Goal: Transaction & Acquisition: Purchase product/service

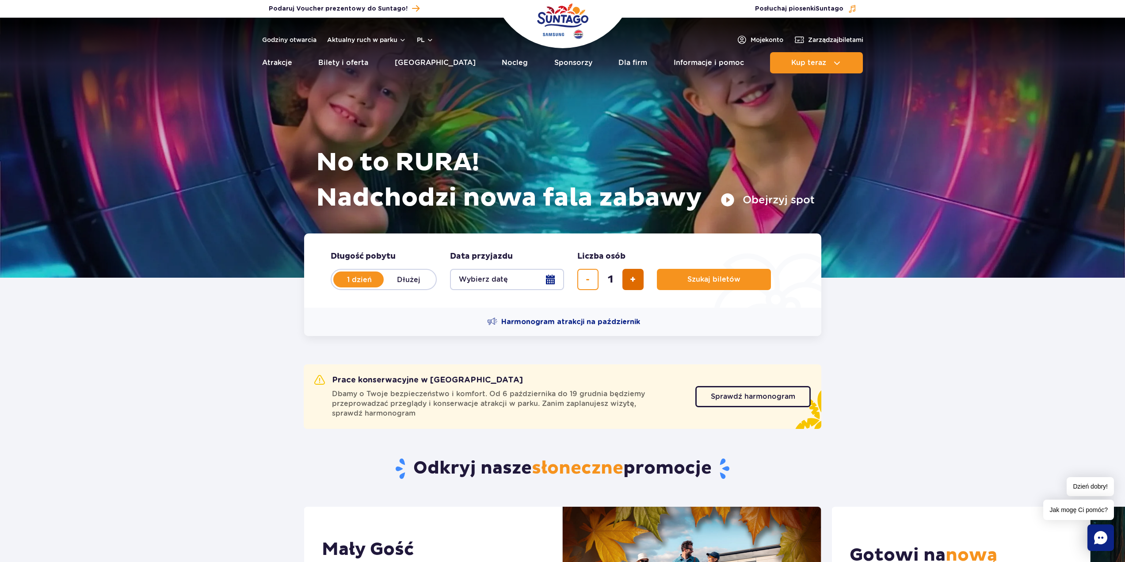
click at [634, 289] on button "dodaj bilet" at bounding box center [633, 279] width 21 height 21
click at [635, 287] on button "dodaj bilet" at bounding box center [633, 279] width 21 height 21
type input "4"
click at [501, 277] on button "Wybierz datę" at bounding box center [507, 279] width 114 height 21
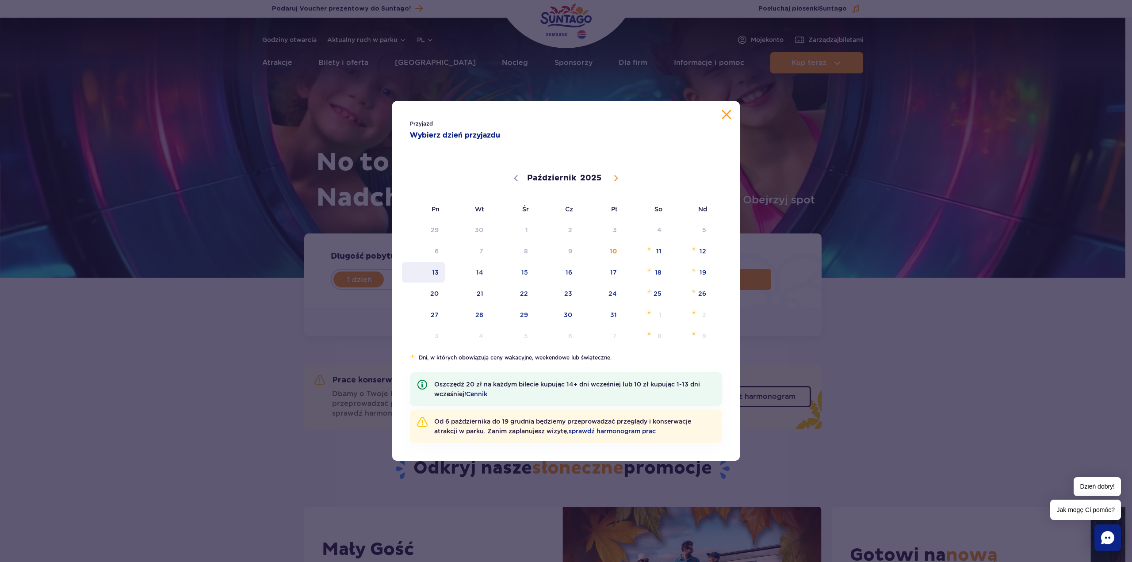
click at [439, 272] on span "13" at bounding box center [423, 272] width 45 height 20
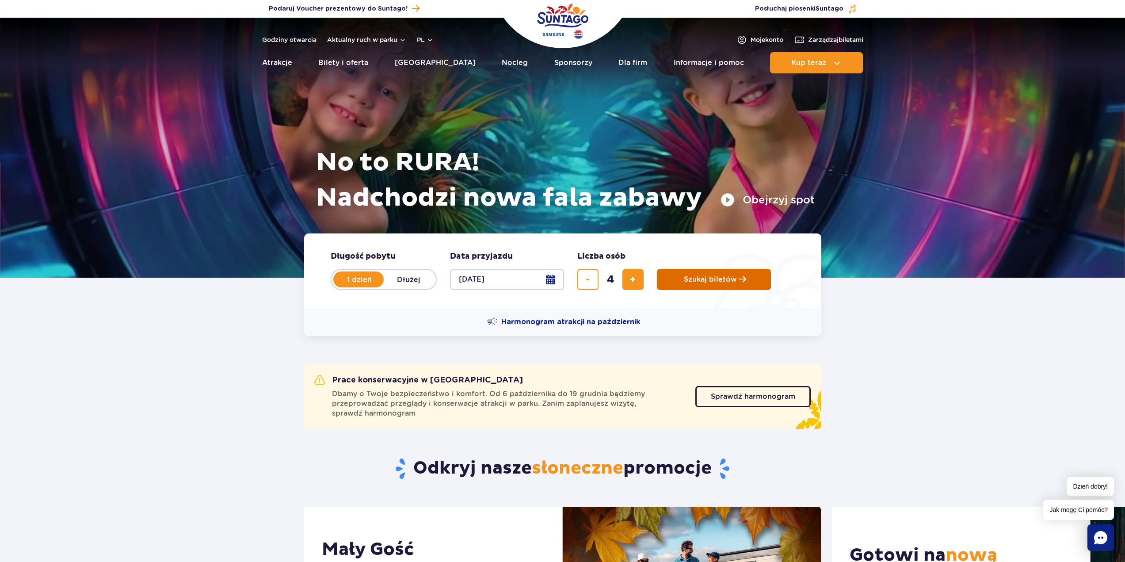
click at [704, 281] on span "Szukaj biletów" at bounding box center [710, 280] width 53 height 8
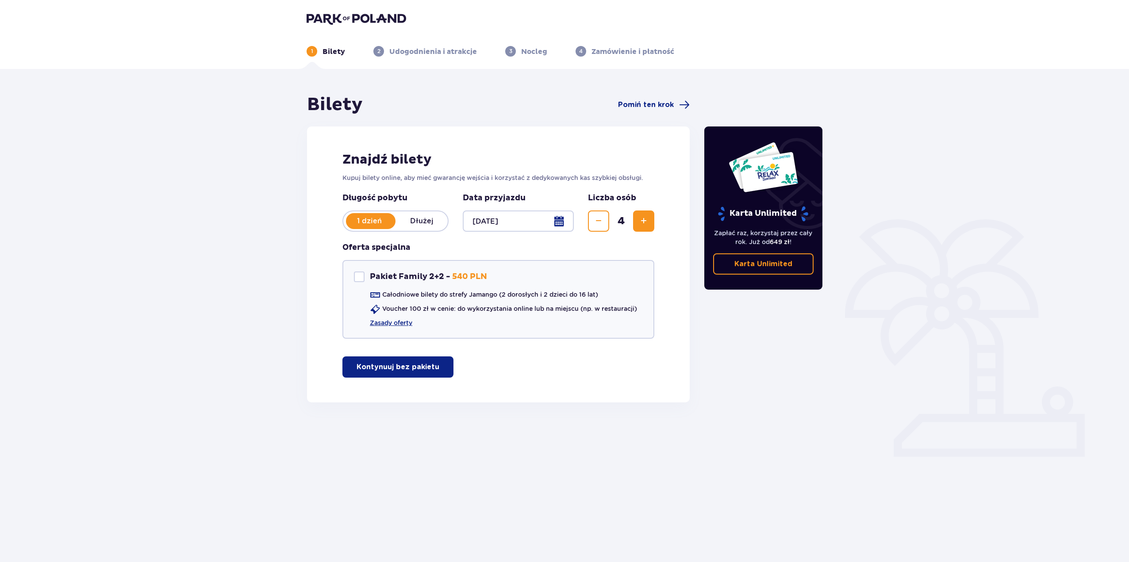
click at [393, 372] on p "Kontynuuj bez pakietu" at bounding box center [397, 367] width 83 height 10
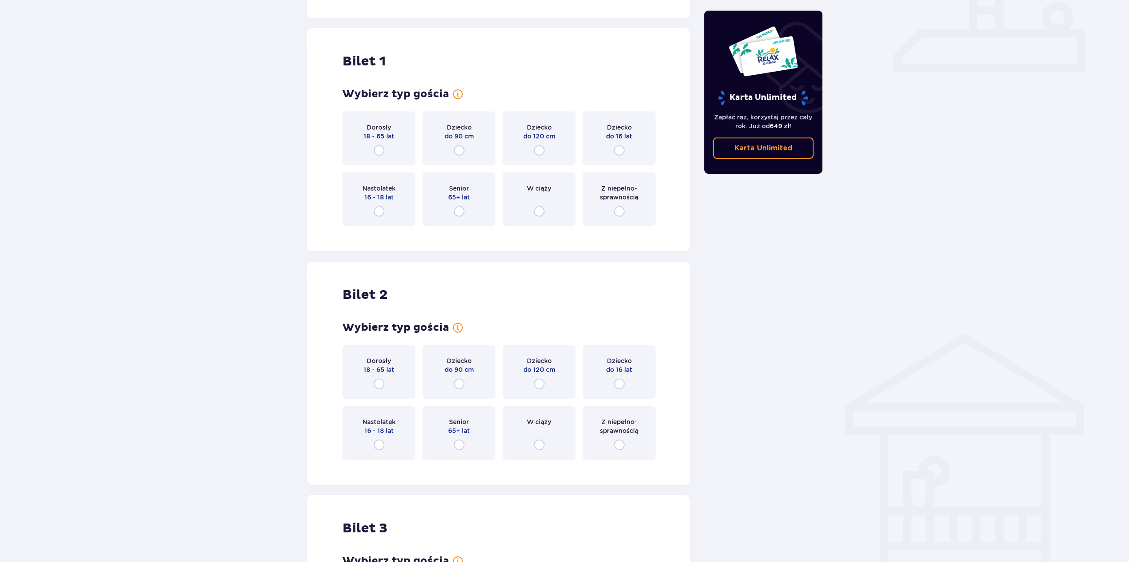
scroll to position [358, 0]
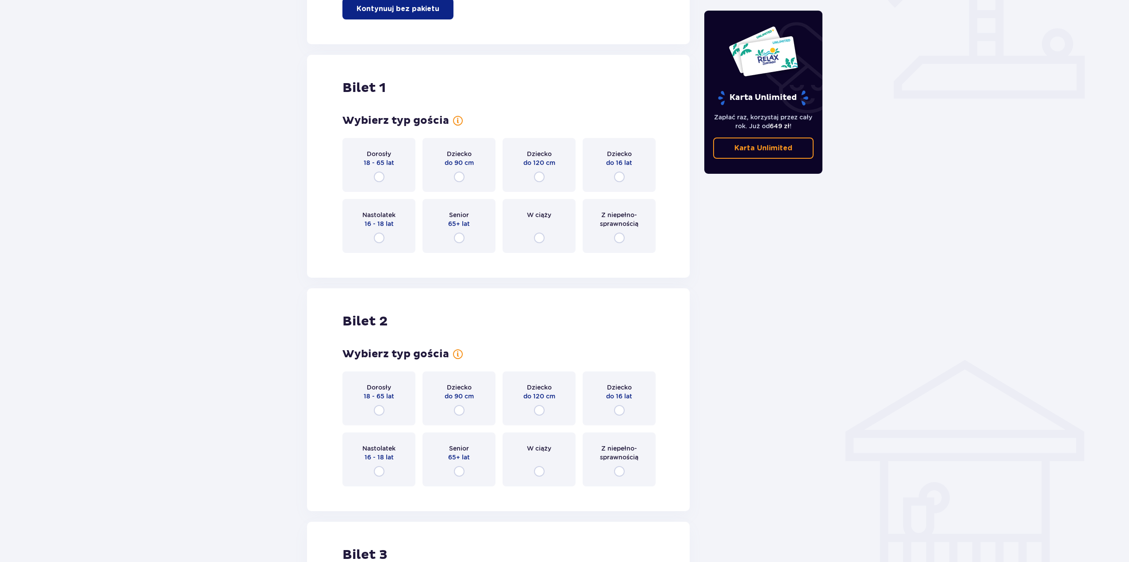
click at [381, 177] on input "radio" at bounding box center [379, 177] width 11 height 11
radio input "true"
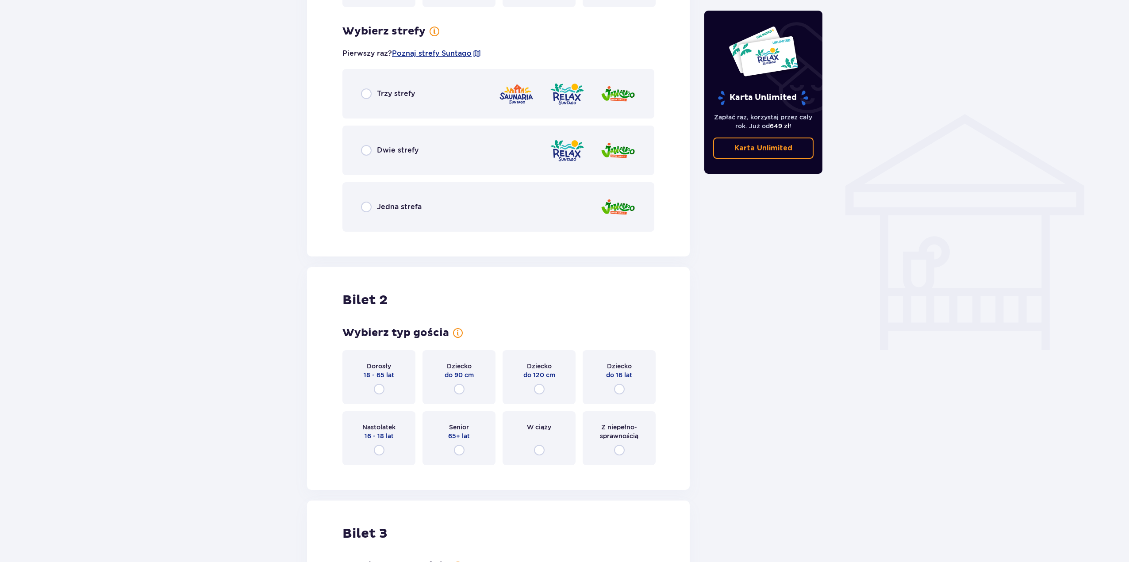
scroll to position [618, 0]
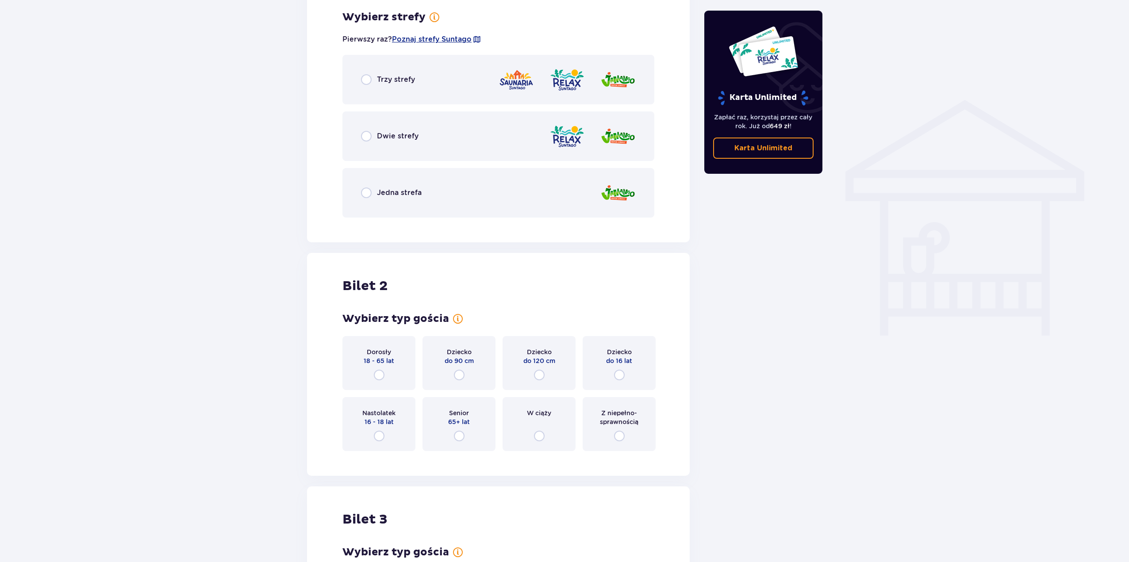
click at [424, 130] on div "Dwie strefy" at bounding box center [498, 136] width 312 height 50
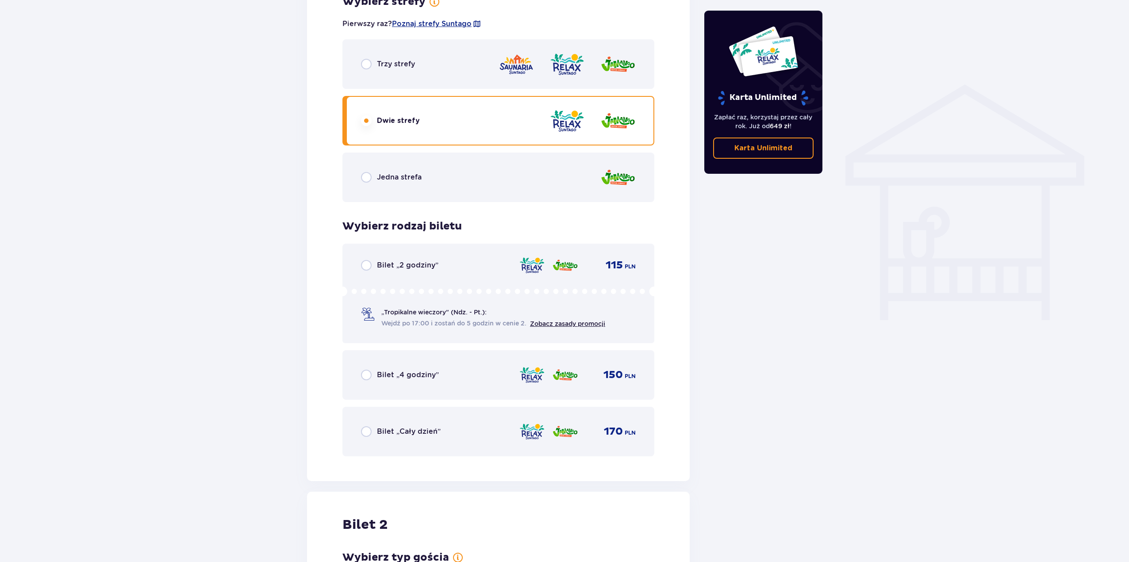
scroll to position [663, 0]
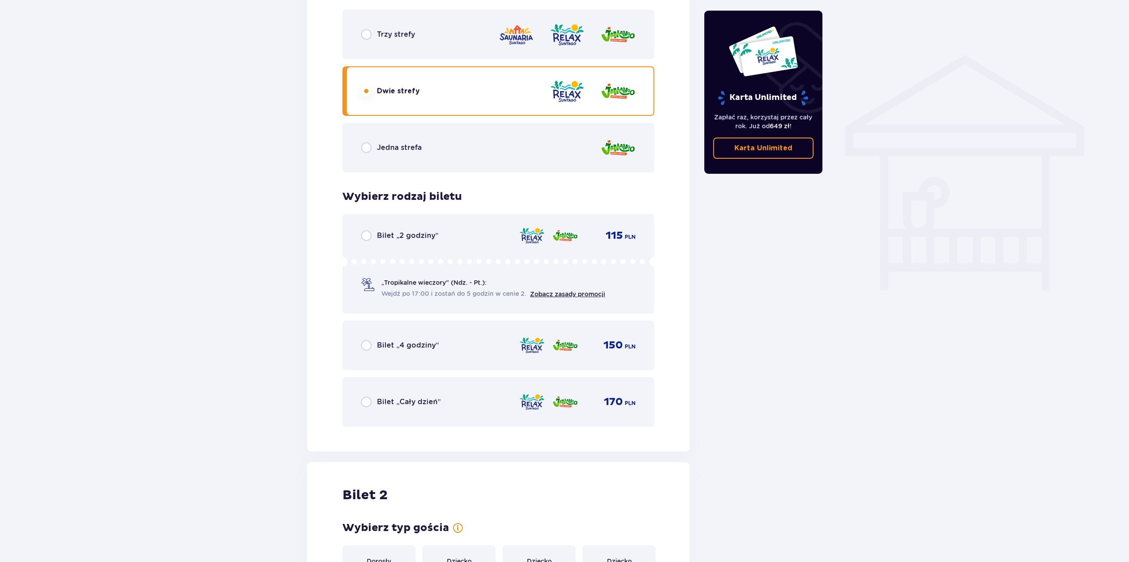
click at [365, 402] on input "radio" at bounding box center [366, 402] width 11 height 11
radio input "true"
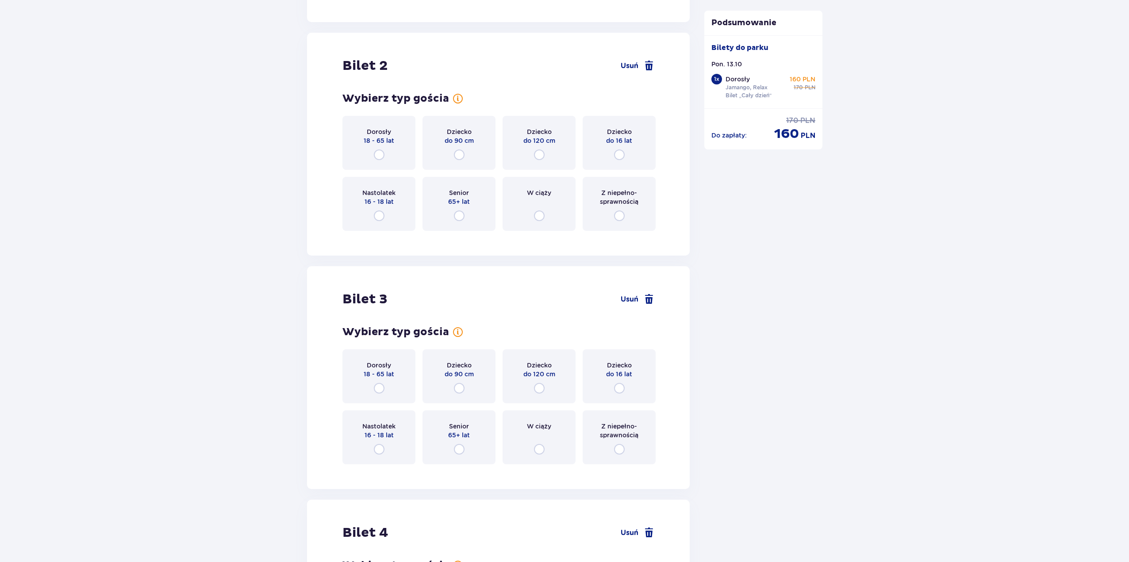
scroll to position [1115, 0]
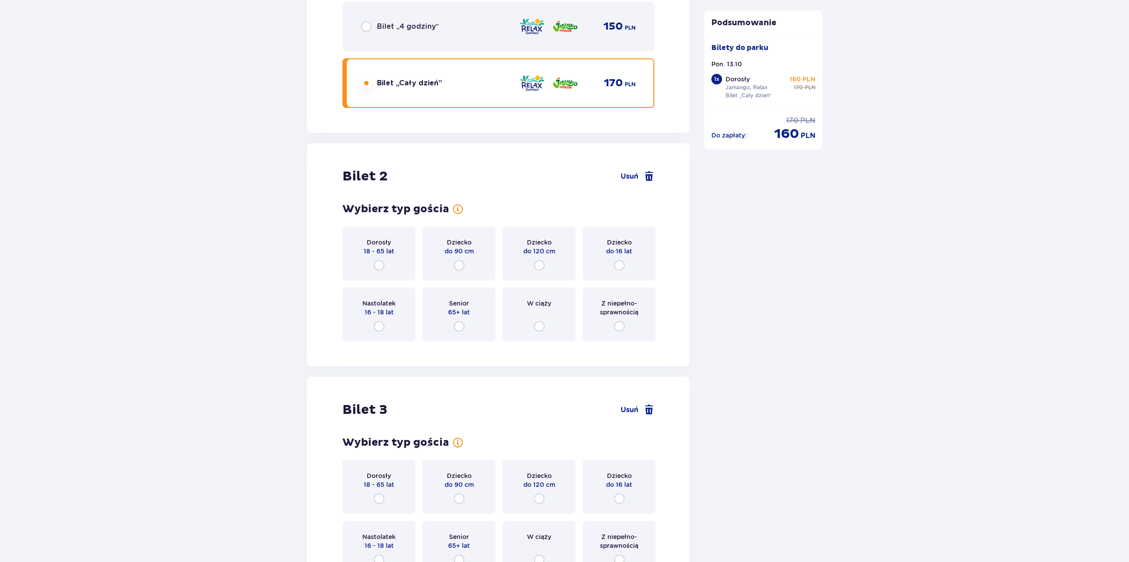
click at [382, 262] on input "radio" at bounding box center [379, 265] width 11 height 11
radio input "true"
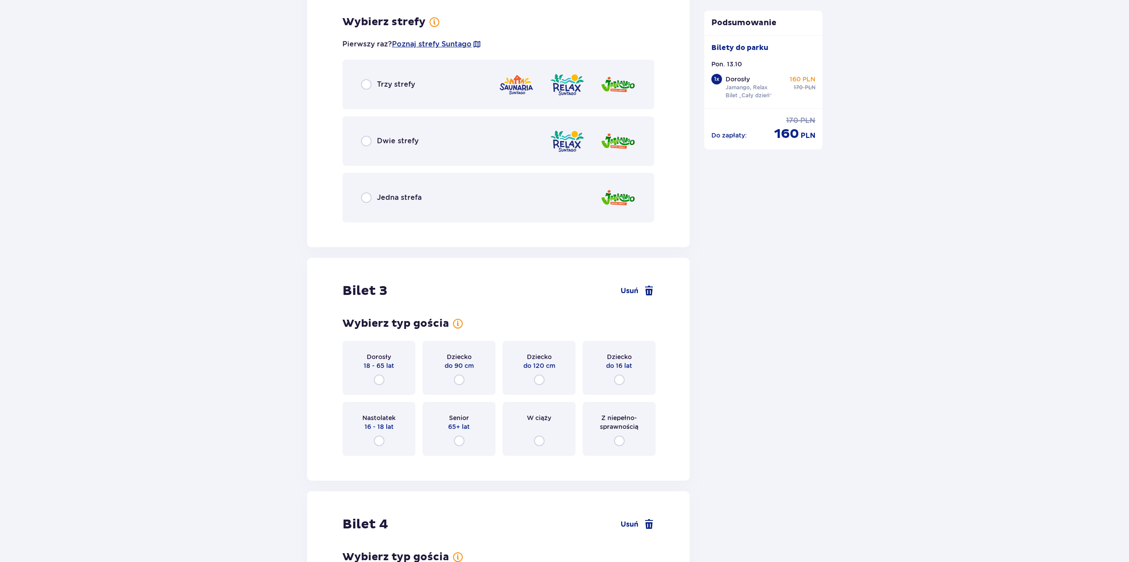
scroll to position [1331, 0]
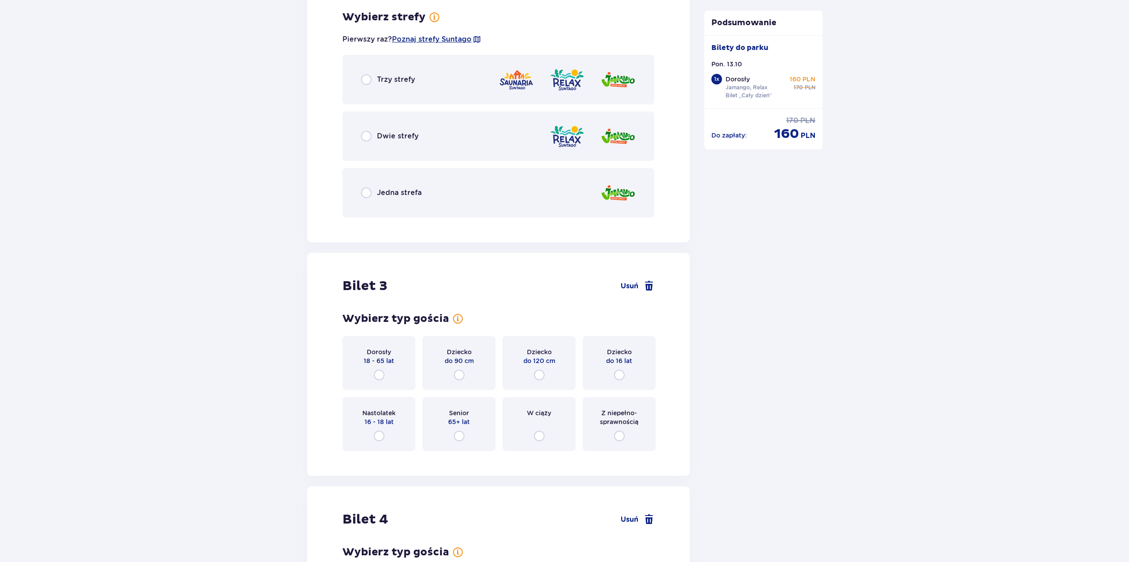
click at [369, 139] on input "radio" at bounding box center [366, 136] width 11 height 11
radio input "true"
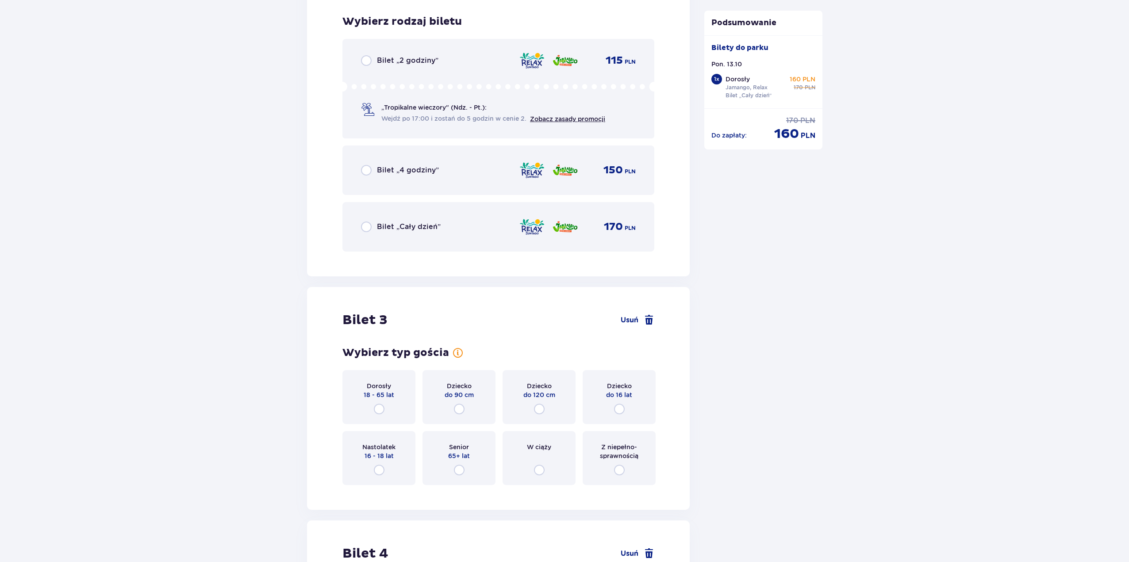
scroll to position [1555, 0]
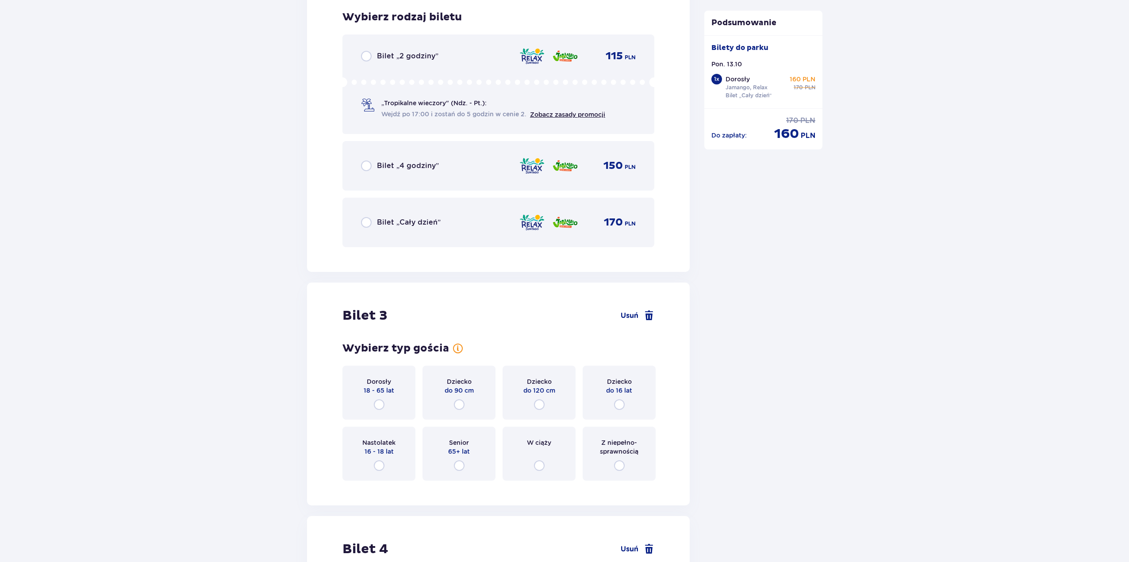
click at [360, 222] on div "Bilet „Cały dzień” 170 PLN" at bounding box center [498, 223] width 312 height 50
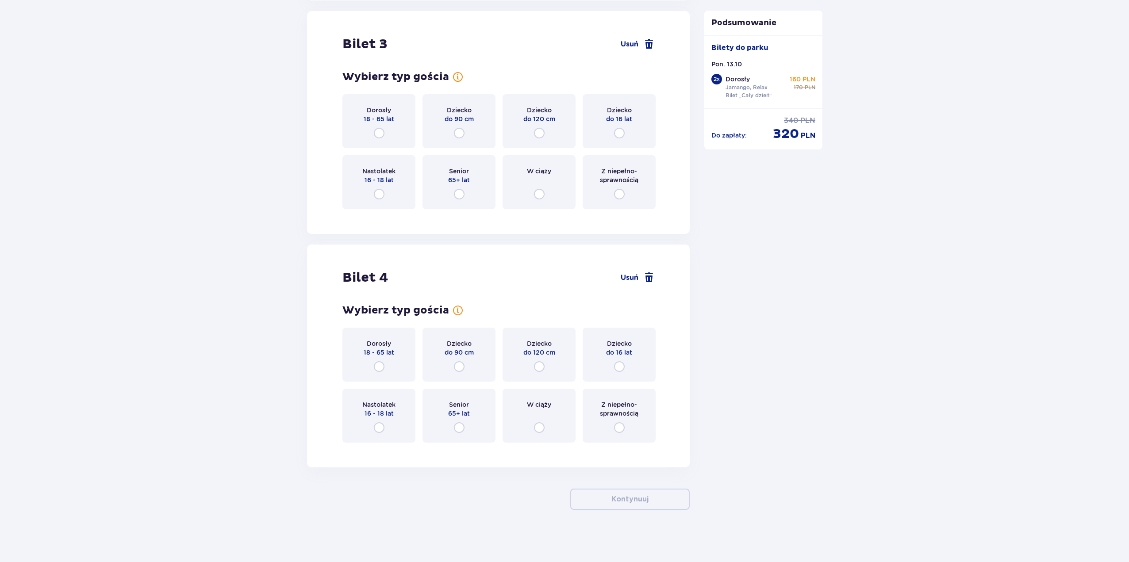
scroll to position [1827, 0]
click at [382, 195] on input "radio" at bounding box center [379, 193] width 11 height 11
radio input "true"
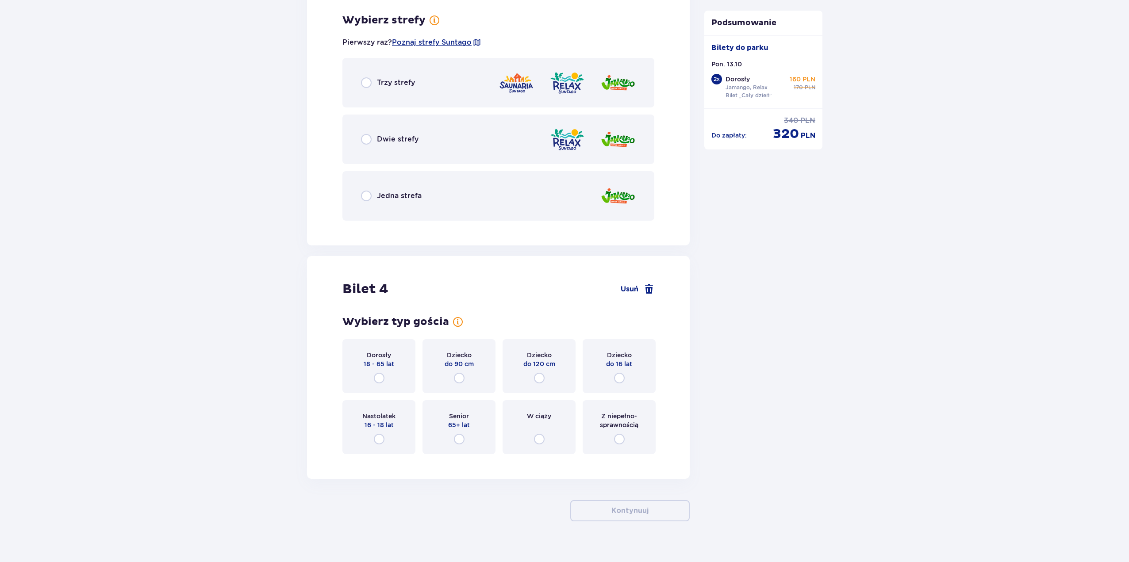
scroll to position [2043, 0]
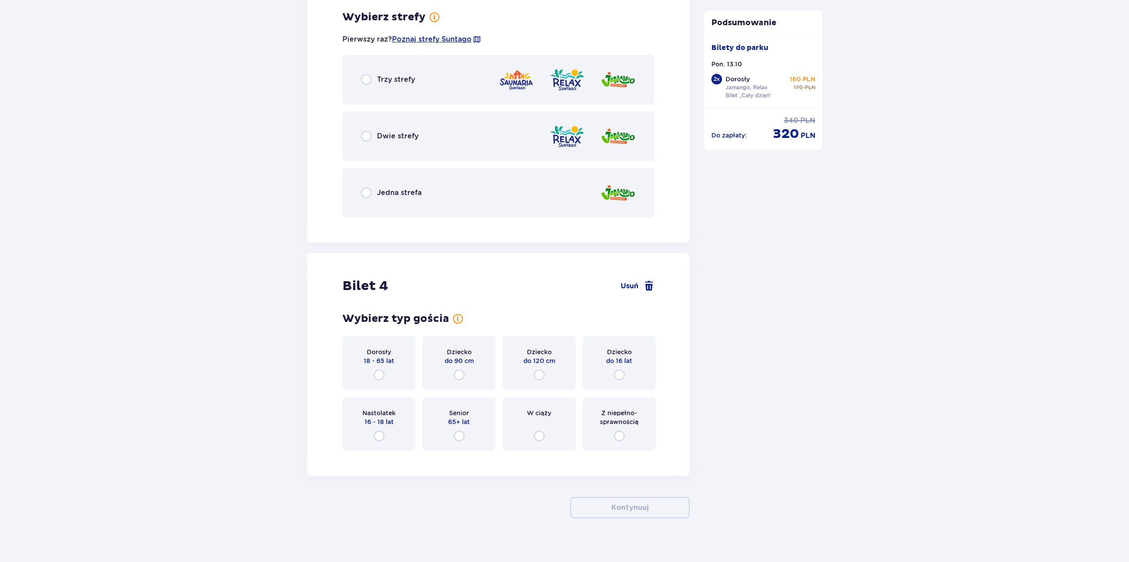
click at [364, 138] on input "radio" at bounding box center [366, 136] width 11 height 11
radio input "true"
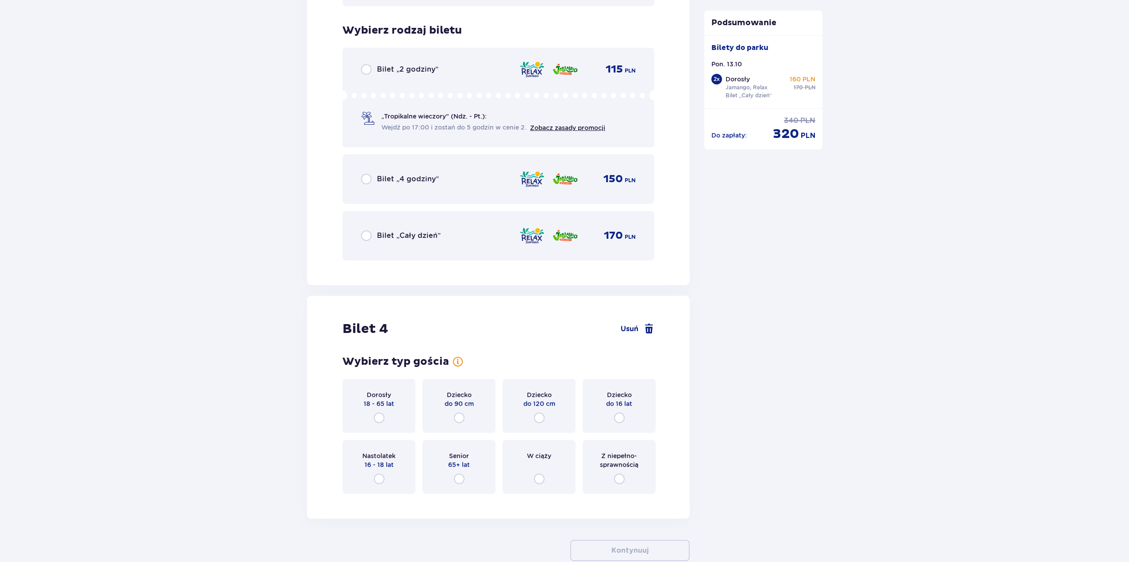
scroll to position [2268, 0]
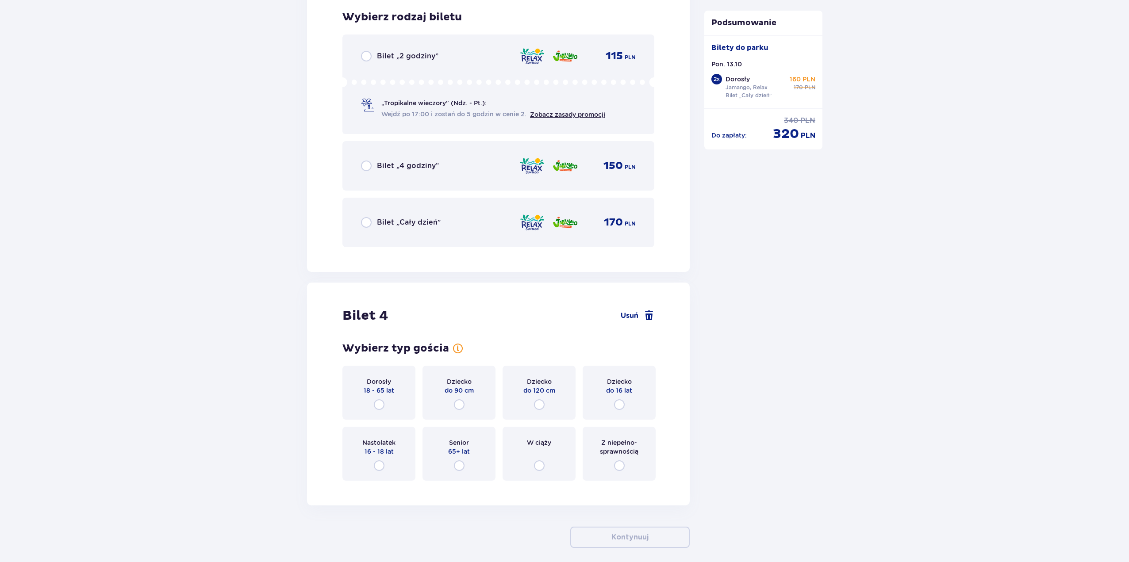
click at [366, 220] on input "radio" at bounding box center [366, 222] width 11 height 11
radio input "true"
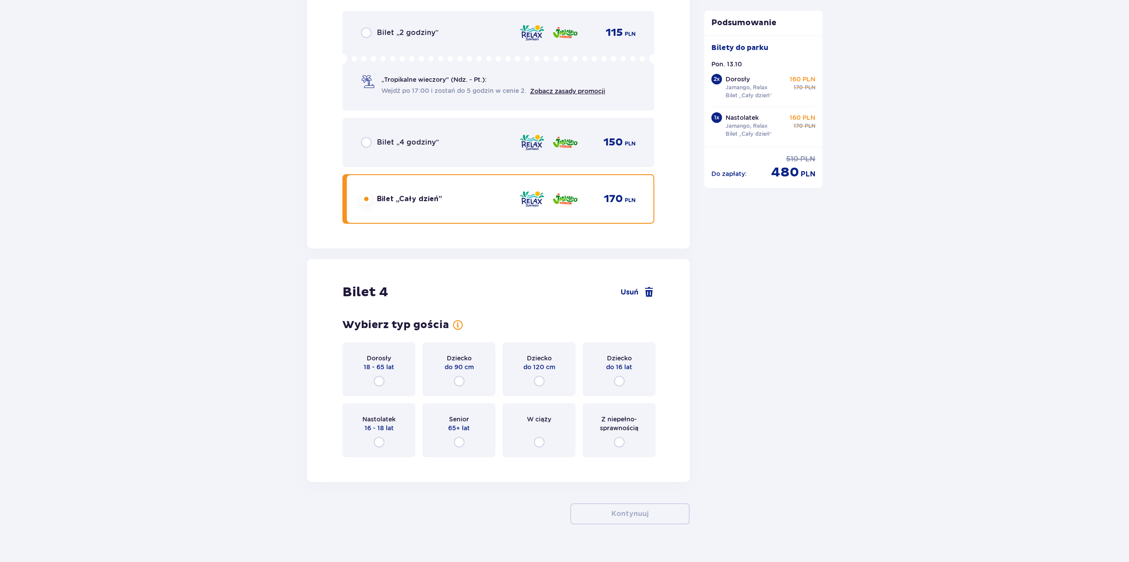
scroll to position [2307, 0]
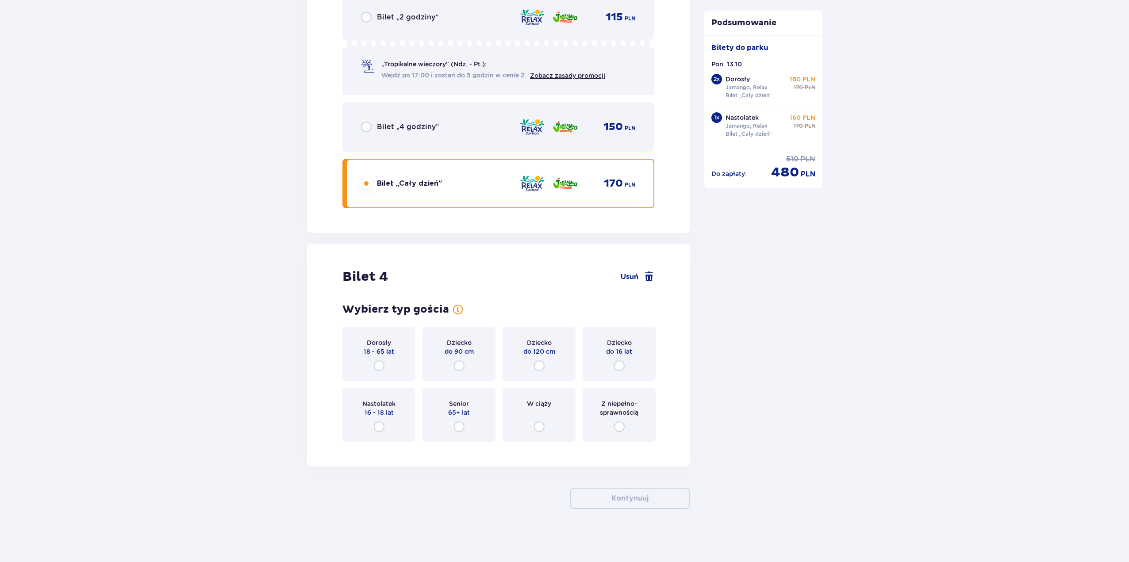
click at [619, 366] on input "radio" at bounding box center [619, 365] width 11 height 11
radio input "true"
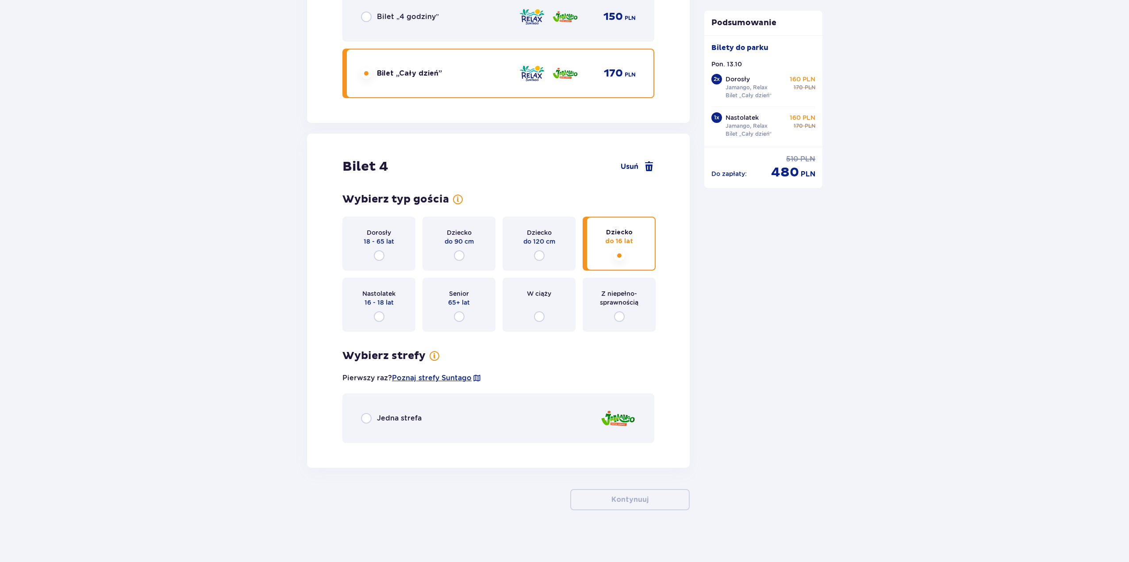
scroll to position [2418, 0]
click at [366, 421] on input "radio" at bounding box center [366, 417] width 11 height 11
radio input "true"
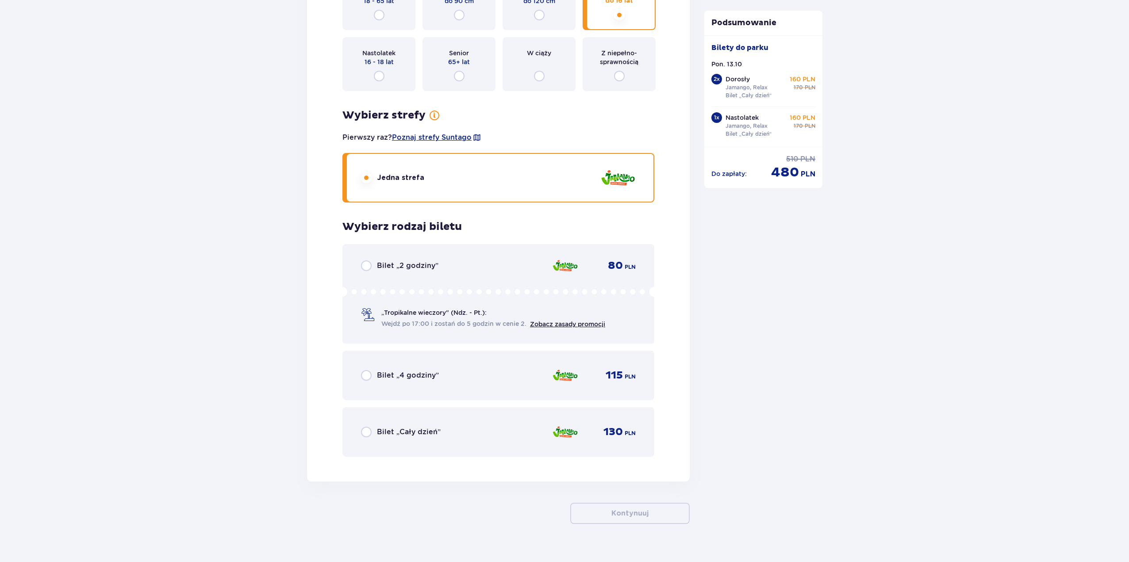
scroll to position [2672, 0]
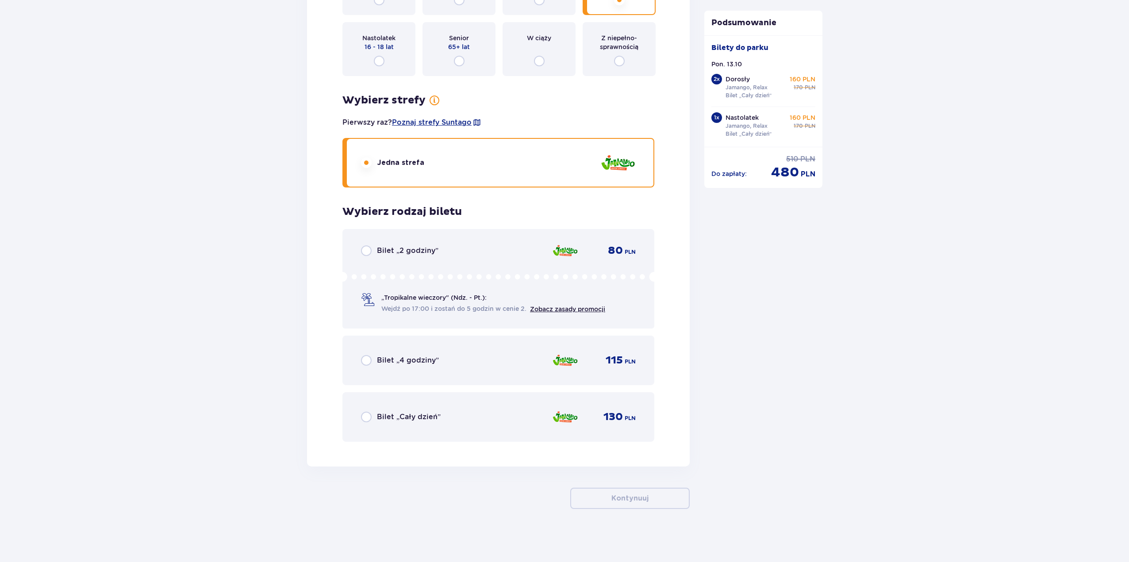
click at [364, 418] on input "radio" at bounding box center [366, 417] width 11 height 11
radio input "true"
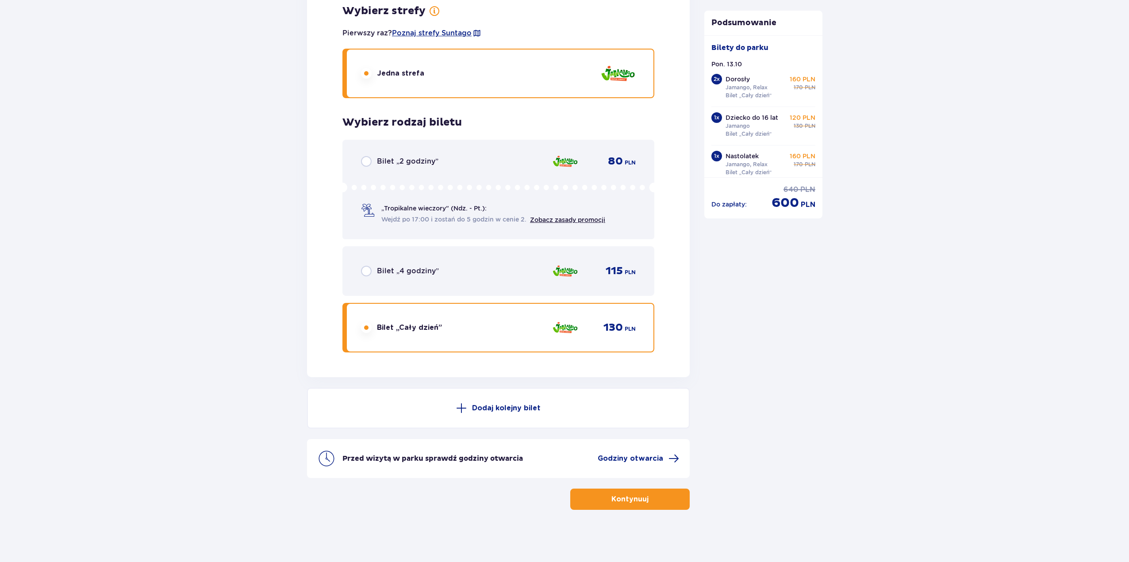
scroll to position [2763, 0]
click at [641, 459] on span "Godziny otwarcia" at bounding box center [629, 458] width 65 height 10
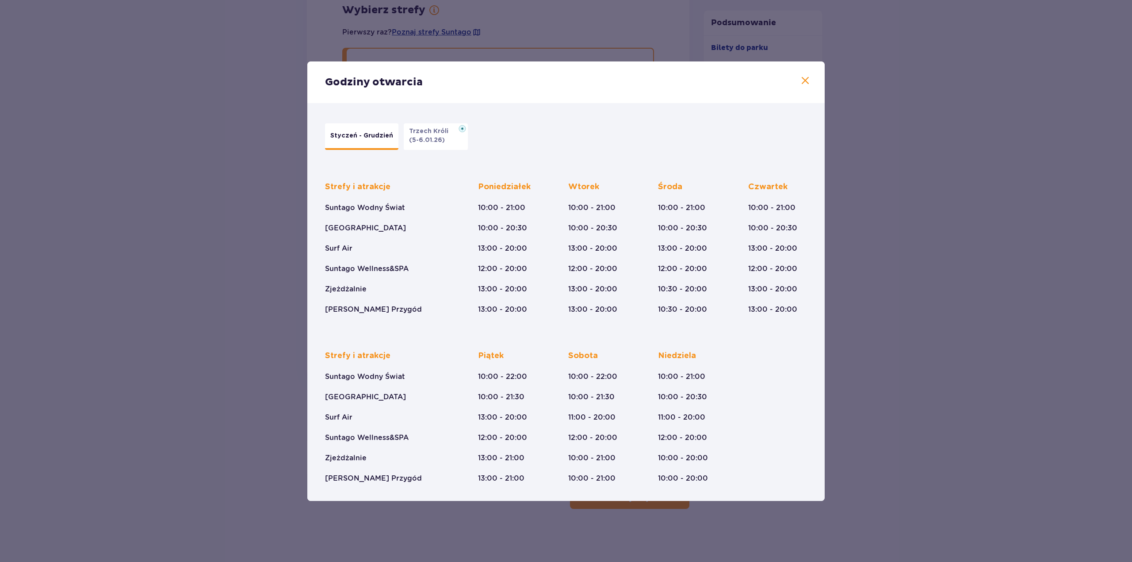
click at [808, 77] on span at bounding box center [805, 81] width 11 height 11
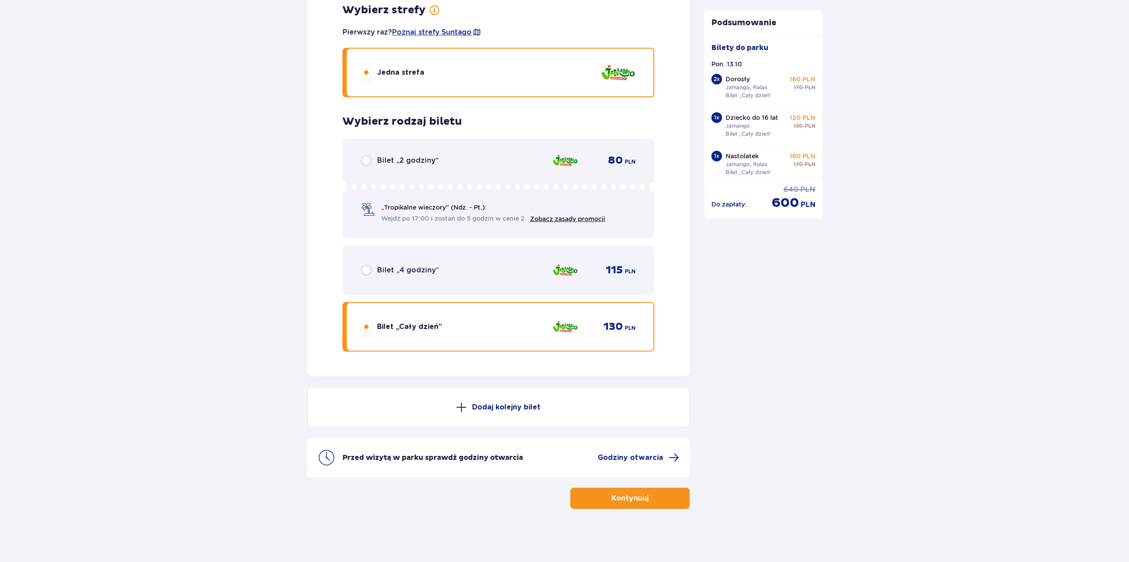
click at [622, 507] on button "Kontynuuj" at bounding box center [629, 498] width 119 height 21
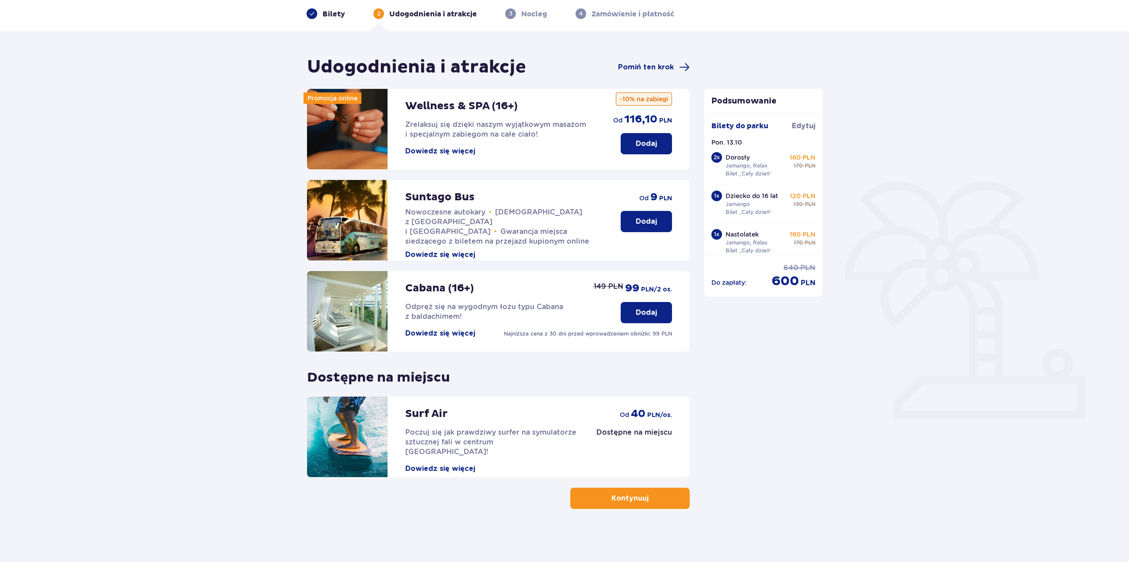
click at [634, 497] on p "Kontynuuj" at bounding box center [629, 499] width 37 height 10
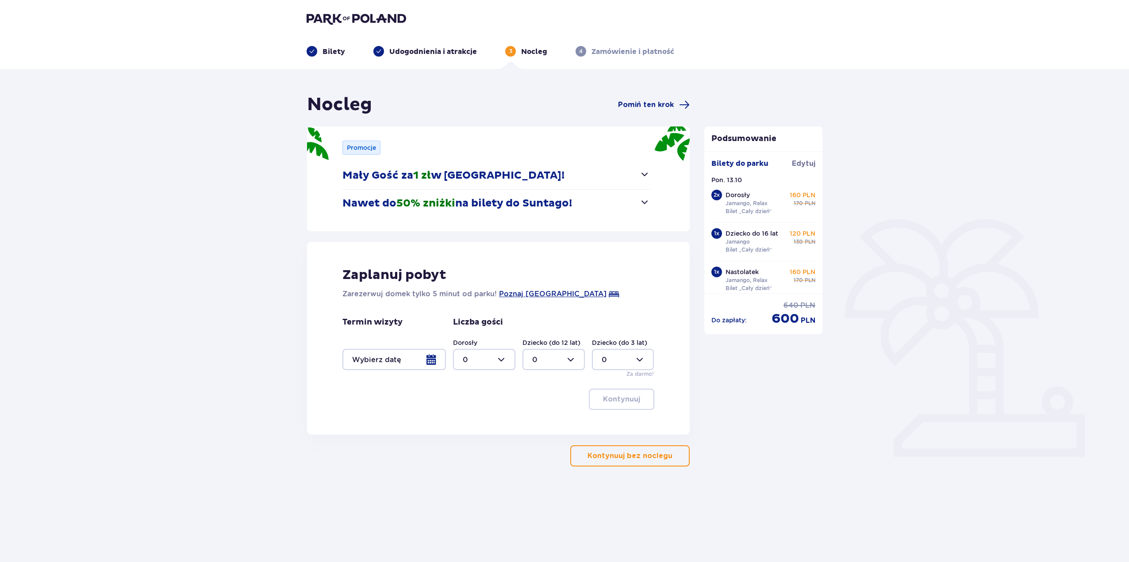
click at [644, 172] on span "button" at bounding box center [644, 174] width 11 height 11
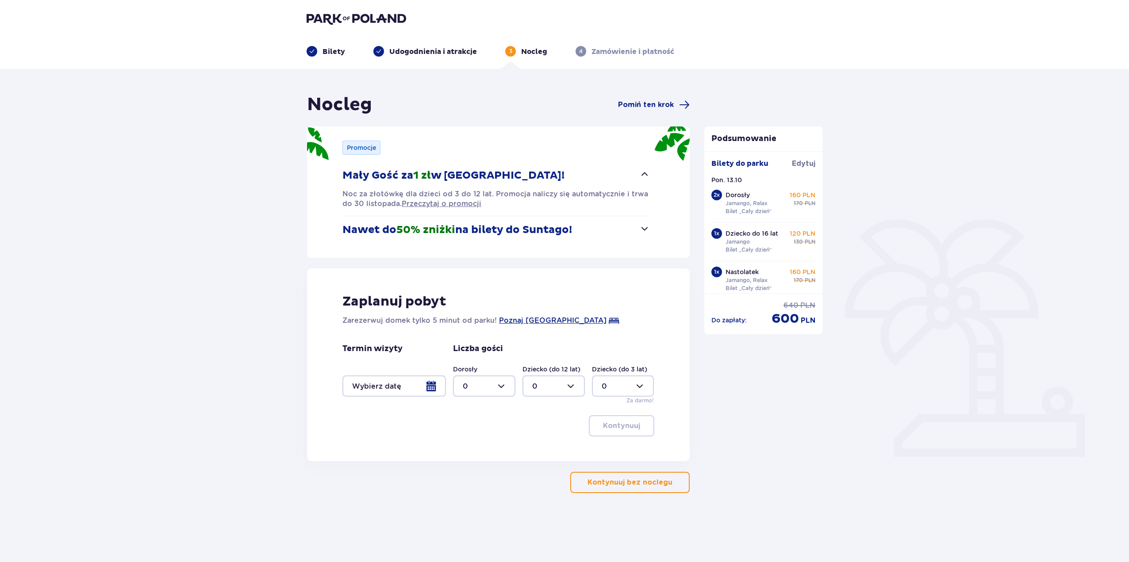
click at [644, 172] on span "button" at bounding box center [644, 174] width 11 height 11
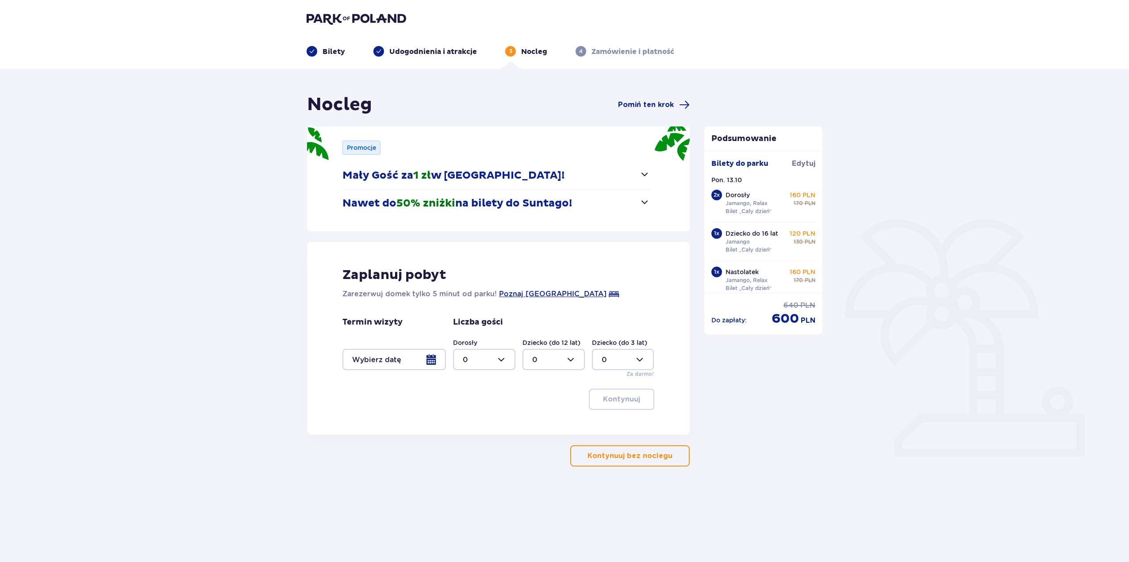
click at [652, 463] on button "Kontynuuj bez noclegu" at bounding box center [629, 455] width 119 height 21
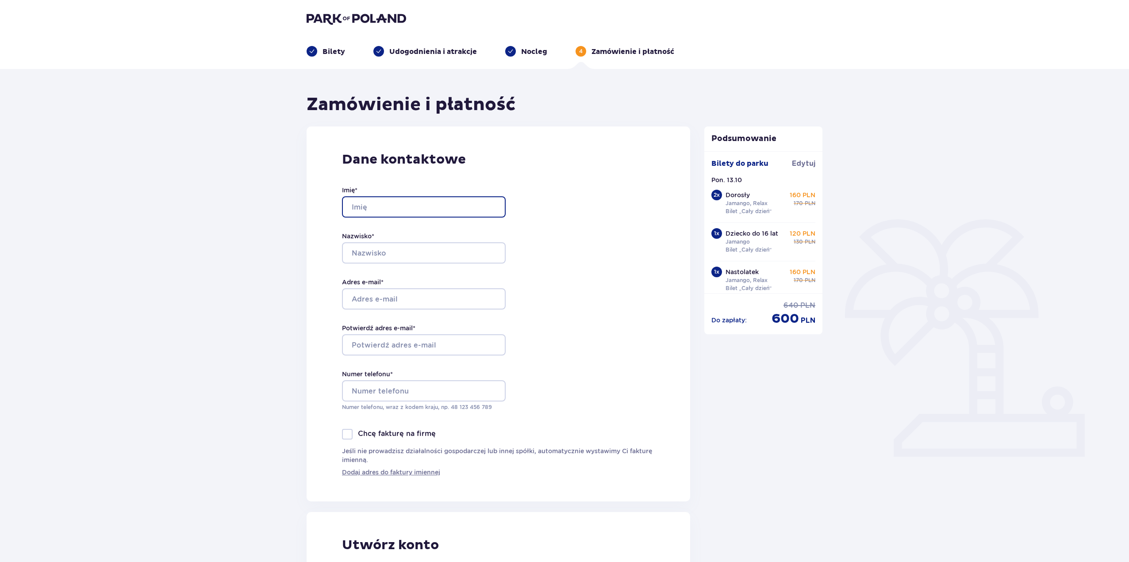
click at [386, 207] on input "Imię *" at bounding box center [424, 206] width 164 height 21
type input "[PERSON_NAME]"
click at [392, 299] on input "Adres e-mail *" at bounding box center [424, 298] width 164 height 21
type input "[EMAIL_ADDRESS][PERSON_NAME][DOMAIN_NAME]"
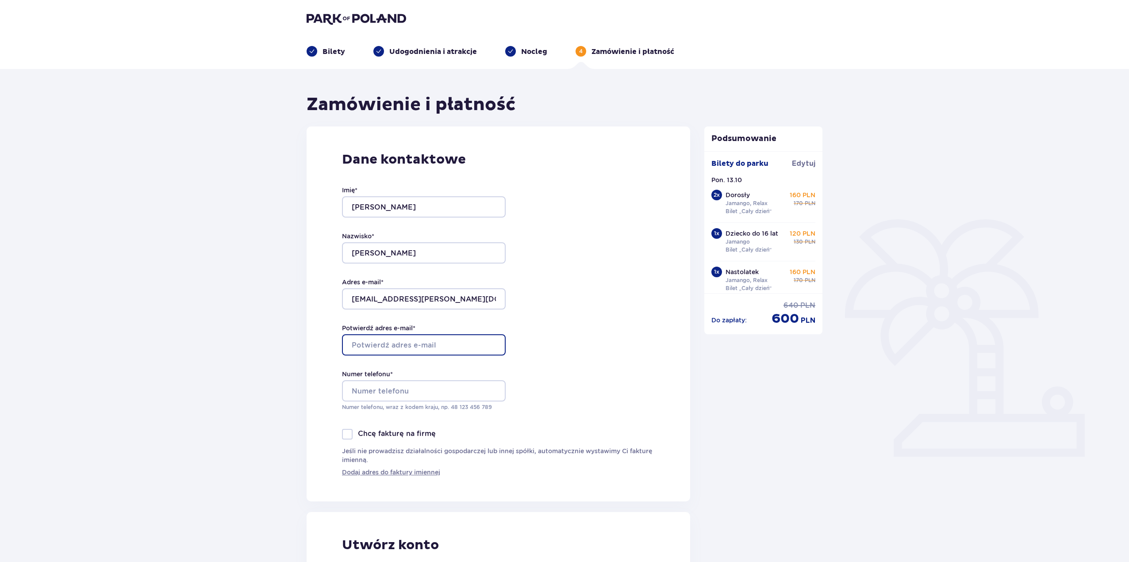
click at [379, 341] on input "Potwierdź adres e-mail *" at bounding box center [424, 344] width 164 height 21
click at [450, 301] on input "[EMAIL_ADDRESS][PERSON_NAME][DOMAIN_NAME]" at bounding box center [424, 298] width 164 height 21
drag, startPoint x: 395, startPoint y: 295, endPoint x: 541, endPoint y: 334, distance: 150.5
click at [614, 337] on div "Dane kontaktowe Imię * [PERSON_NAME] * [PERSON_NAME] Adres e-mail * [EMAIL_ADDR…" at bounding box center [497, 313] width 383 height 375
click at [384, 301] on input "[EMAIL_ADDRESS][PERSON_NAME][DOMAIN_NAME]" at bounding box center [424, 298] width 164 height 21
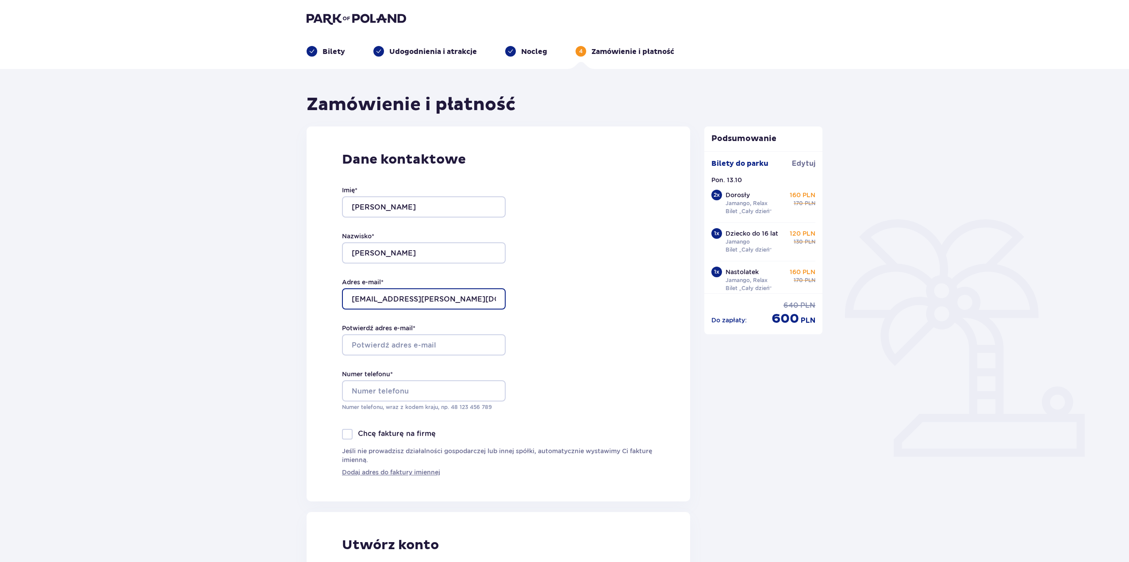
click at [384, 301] on input "[EMAIL_ADDRESS][PERSON_NAME][DOMAIN_NAME]" at bounding box center [424, 298] width 164 height 21
click at [383, 299] on input "[EMAIL_ADDRESS][PERSON_NAME][DOMAIN_NAME]" at bounding box center [424, 298] width 164 height 21
click at [383, 298] on input "[EMAIL_ADDRESS][PERSON_NAME][DOMAIN_NAME]" at bounding box center [424, 298] width 164 height 21
click at [386, 349] on input "Potwierdź adres e-mail *" at bounding box center [424, 344] width 164 height 21
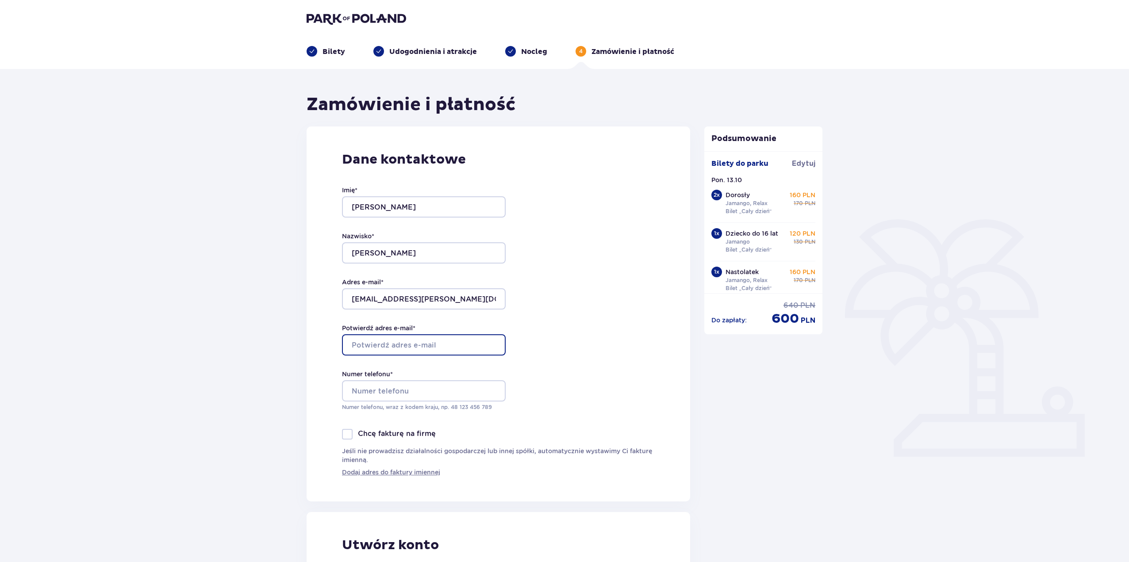
paste input "[EMAIL_ADDRESS][PERSON_NAME][DOMAIN_NAME]"
type input "[EMAIL_ADDRESS][PERSON_NAME][DOMAIN_NAME]"
click at [553, 356] on div "Dane kontaktowe Imię * [PERSON_NAME] * [PERSON_NAME] Adres e-mail * [EMAIL_ADDR…" at bounding box center [497, 313] width 383 height 375
click at [393, 388] on input "Numer telefonu *" at bounding box center [424, 390] width 164 height 21
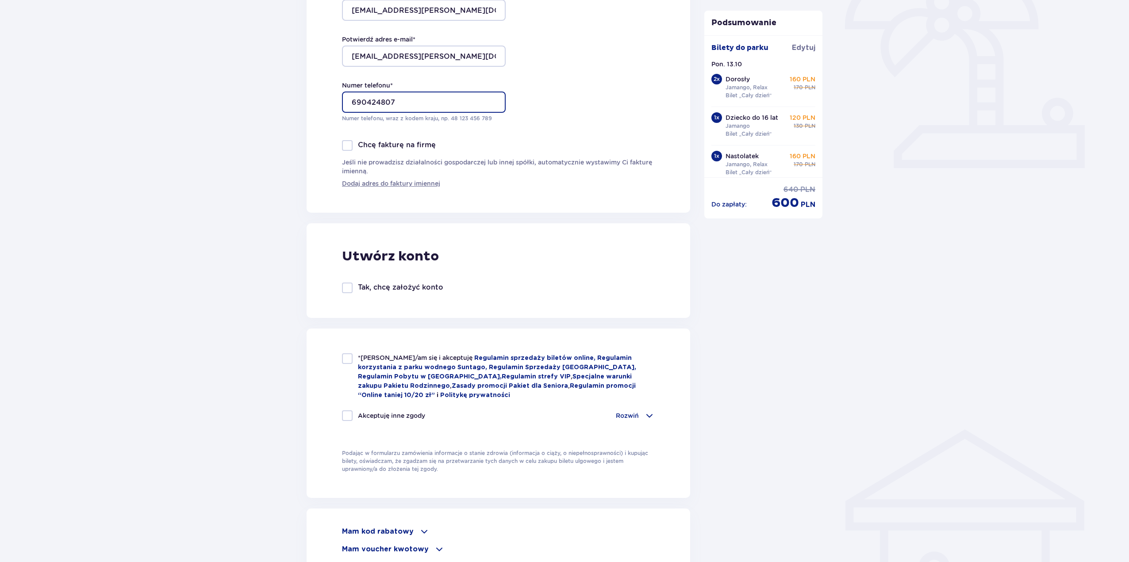
scroll to position [310, 0]
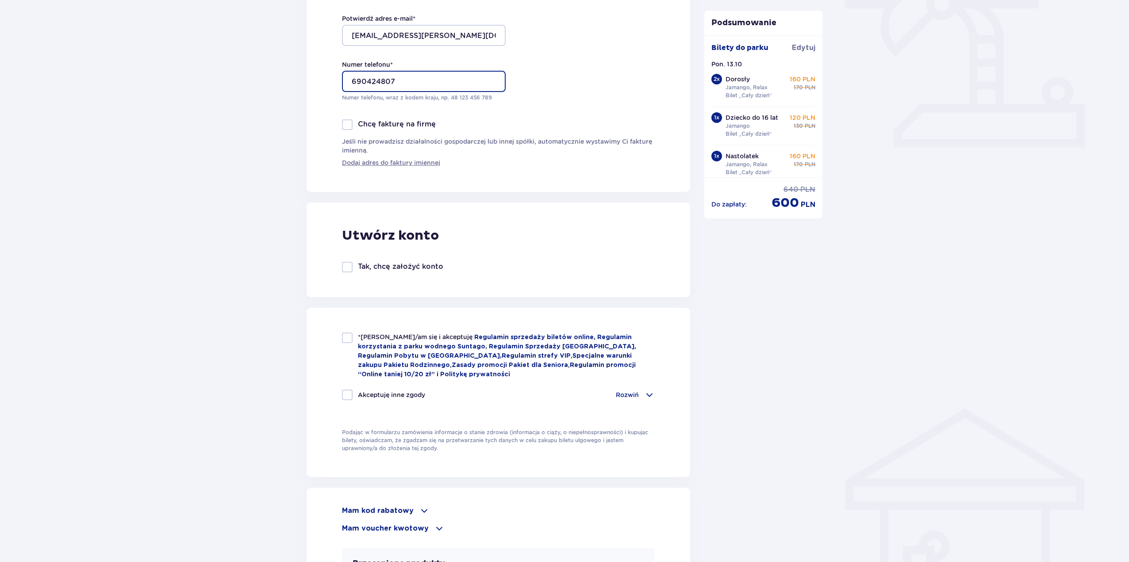
type input "690424807"
click at [348, 339] on div at bounding box center [347, 338] width 11 height 11
checkbox input "true"
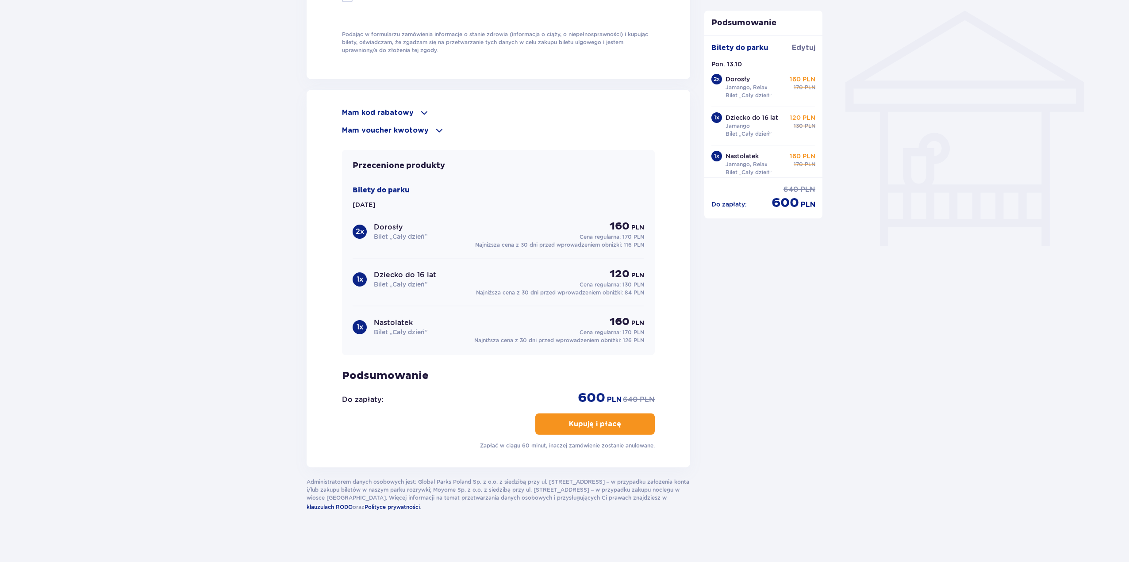
scroll to position [708, 0]
click at [596, 421] on p "Kupuję i płacę" at bounding box center [595, 424] width 52 height 10
